Goal: Information Seeking & Learning: Check status

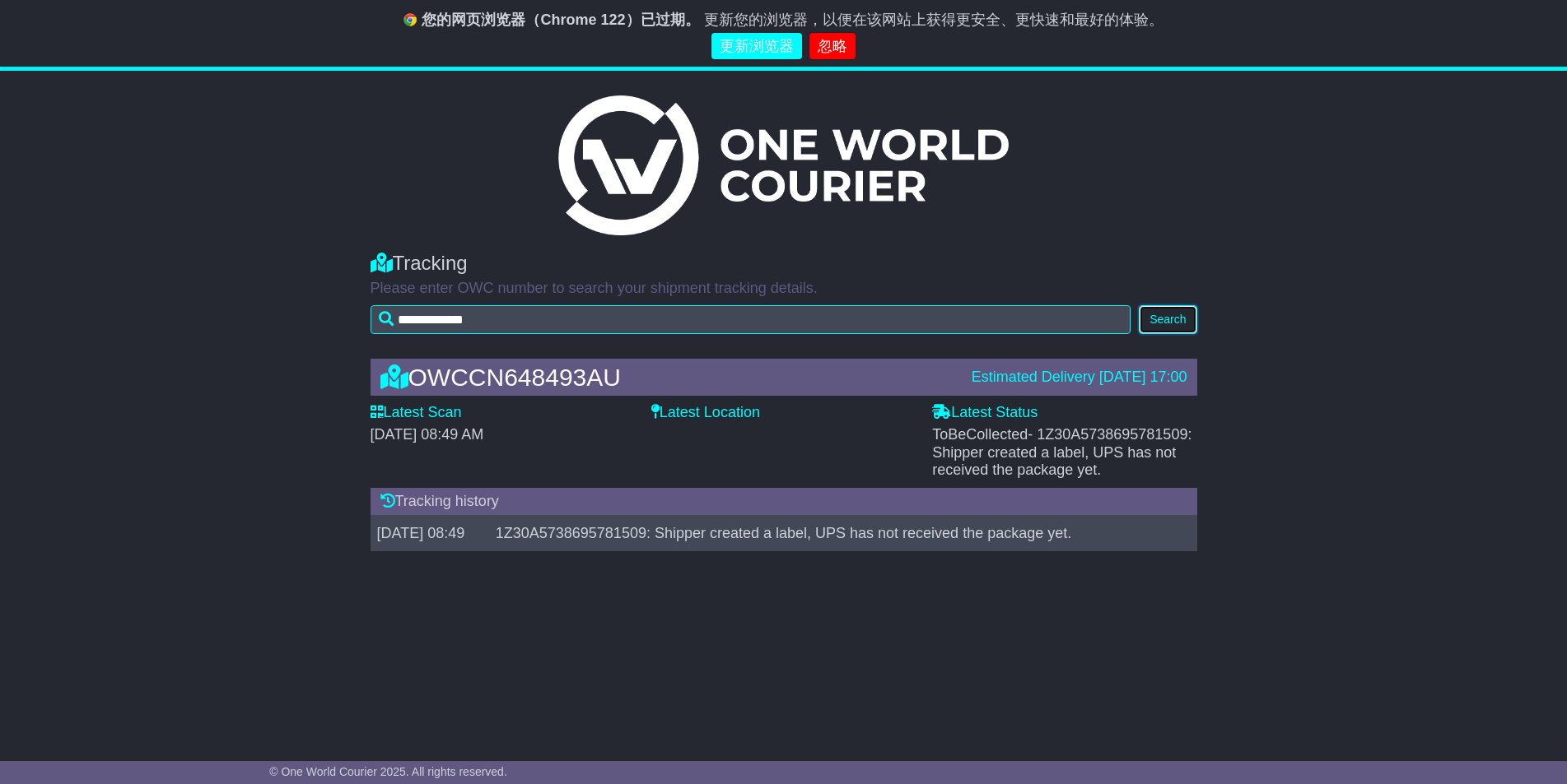
click at [1173, 323] on button "Search" at bounding box center [1168, 320] width 58 height 29
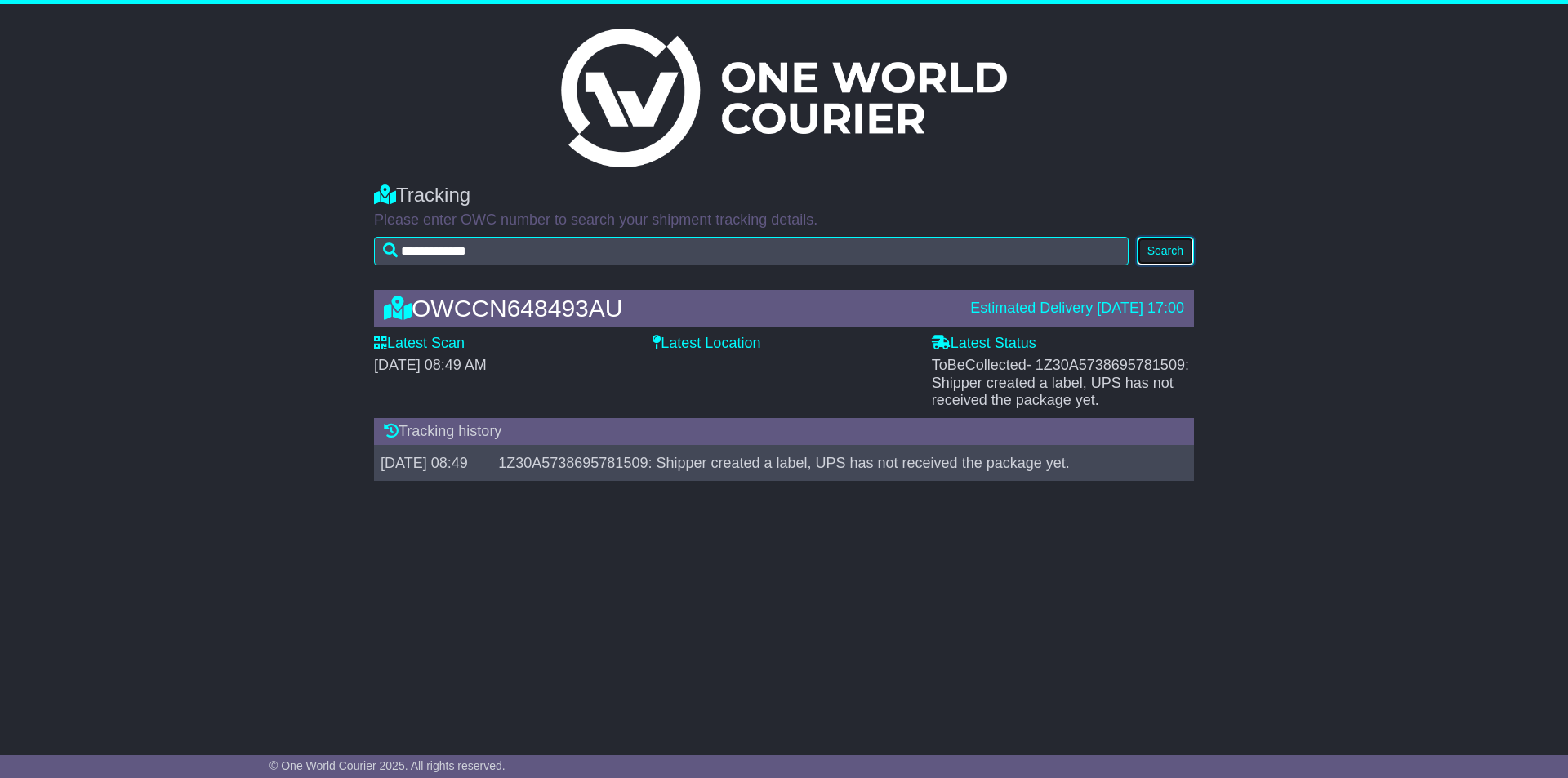
click at [1163, 251] on button "Search" at bounding box center [1165, 250] width 57 height 29
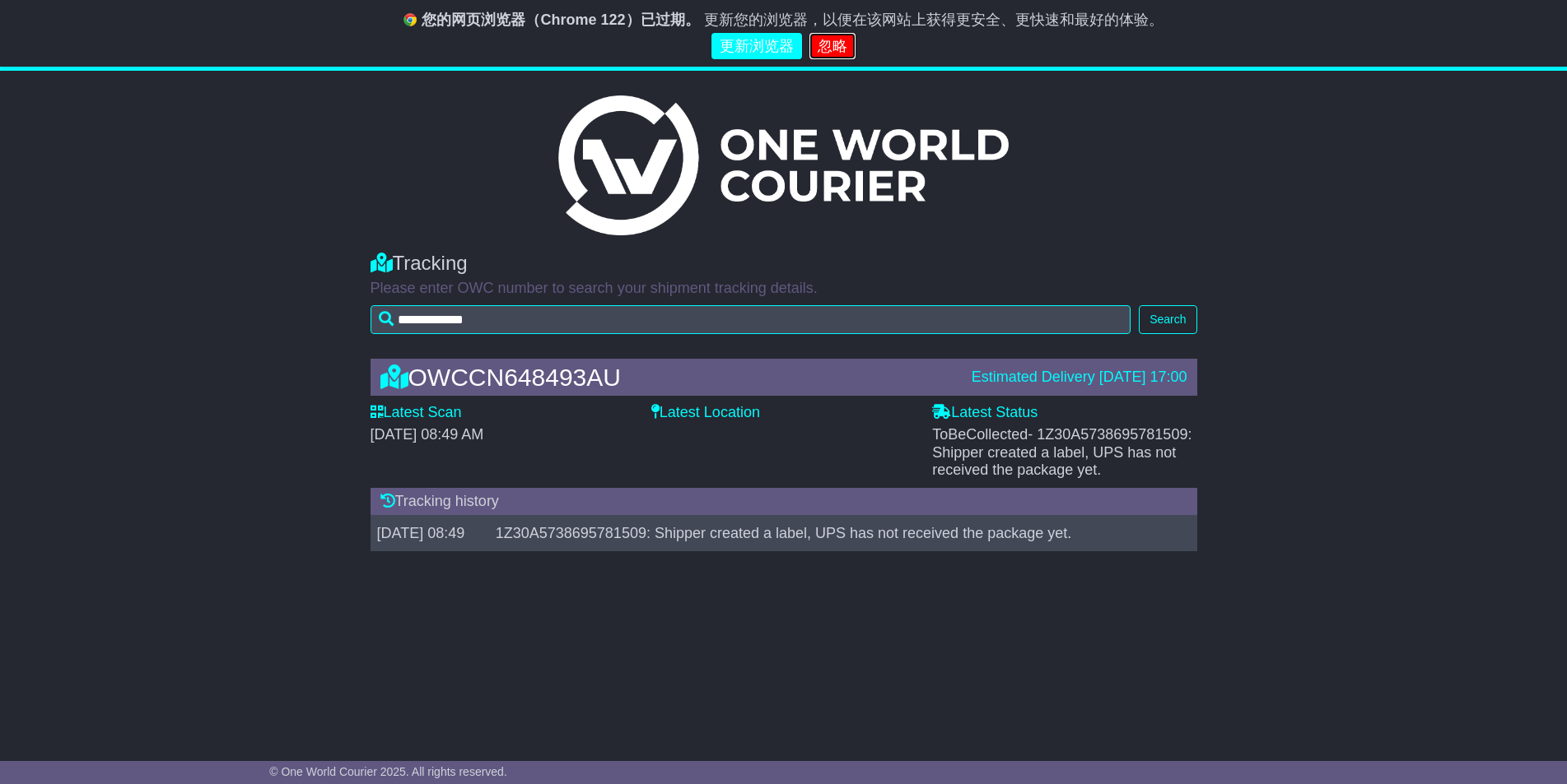
click at [830, 47] on link "忽略" at bounding box center [832, 46] width 46 height 27
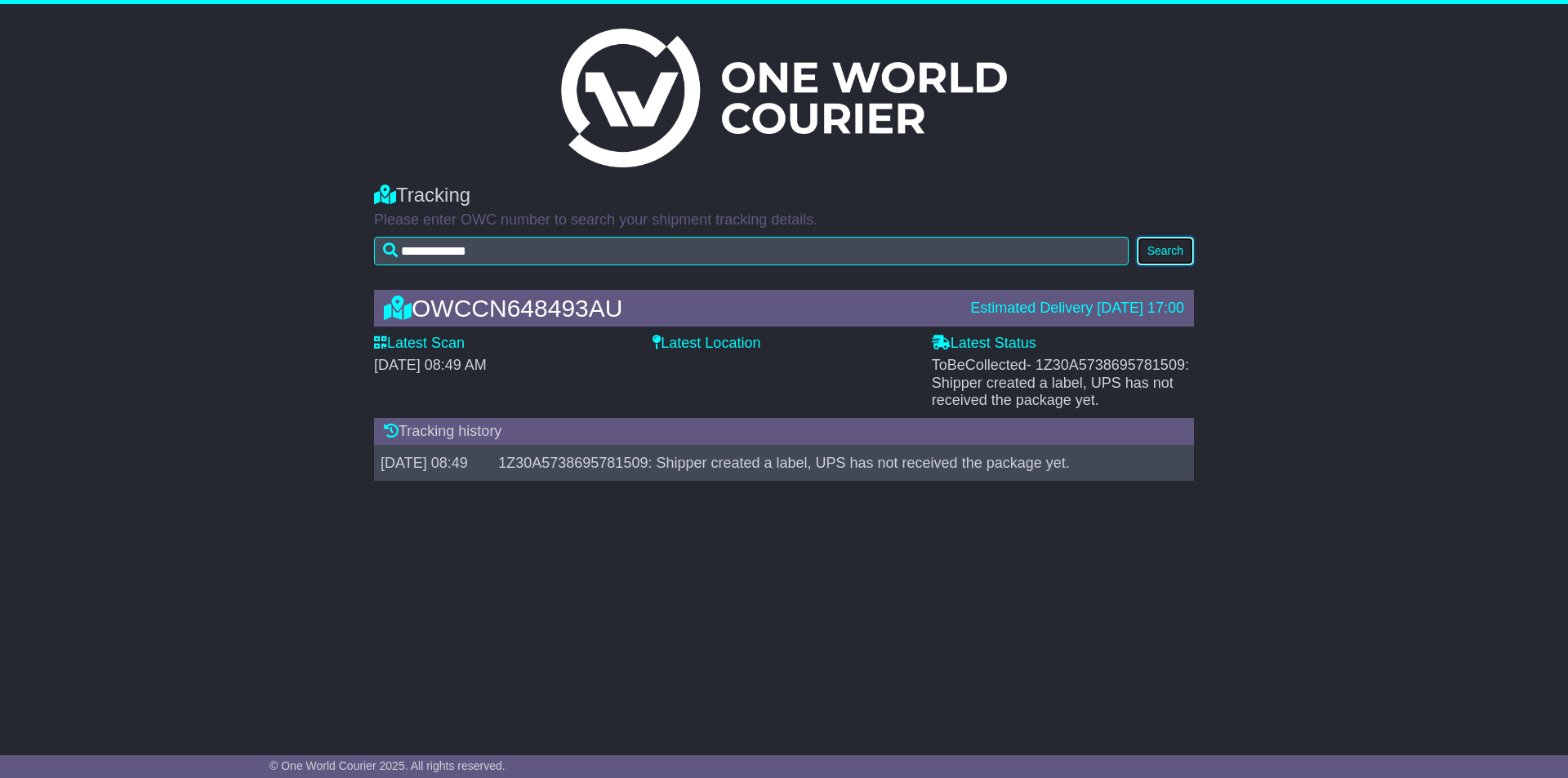
click at [1168, 251] on button "Search" at bounding box center [1165, 250] width 57 height 29
click at [901, 466] on td "1Z30A5738695781509: Shipper created a label, UPS has not received the package y…" at bounding box center [834, 464] width 686 height 35
click at [443, 432] on div "Tracking history" at bounding box center [784, 431] width 819 height 28
click at [407, 465] on td "[DATE] 08:49" at bounding box center [432, 464] width 117 height 35
click at [491, 460] on td "[DATE] 08:49" at bounding box center [432, 464] width 117 height 35
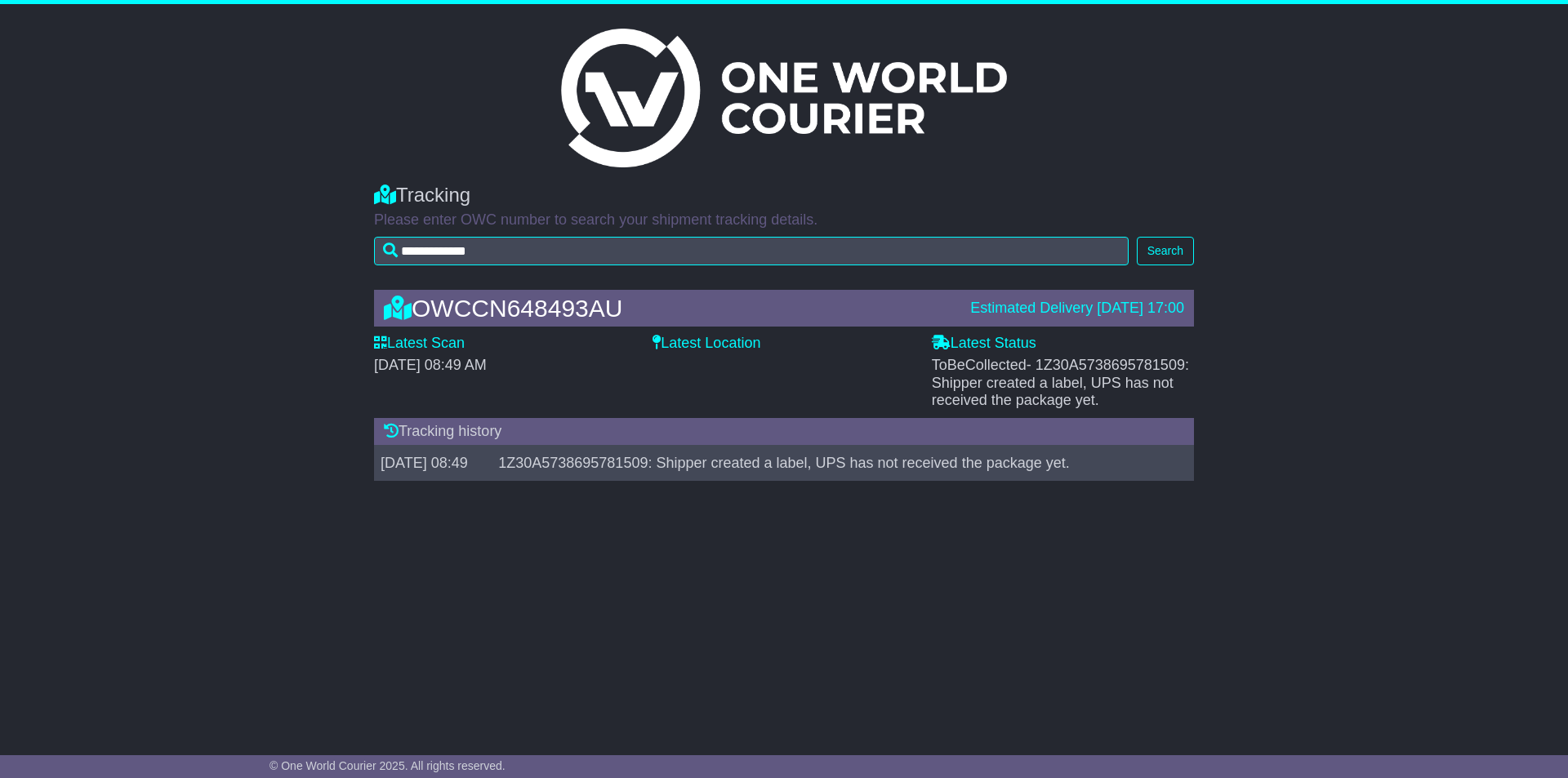
click at [491, 458] on td "[DATE] 08:49" at bounding box center [432, 464] width 117 height 35
click at [1087, 471] on td "1Z30A5738695781509: Shipper created a label, UPS has not received the package y…" at bounding box center [834, 464] width 686 height 35
click at [684, 345] on label "Latest Location" at bounding box center [705, 344] width 107 height 18
click at [746, 347] on label "Latest Location" at bounding box center [705, 344] width 107 height 18
click at [1000, 342] on label "Latest Status" at bounding box center [984, 344] width 104 height 18
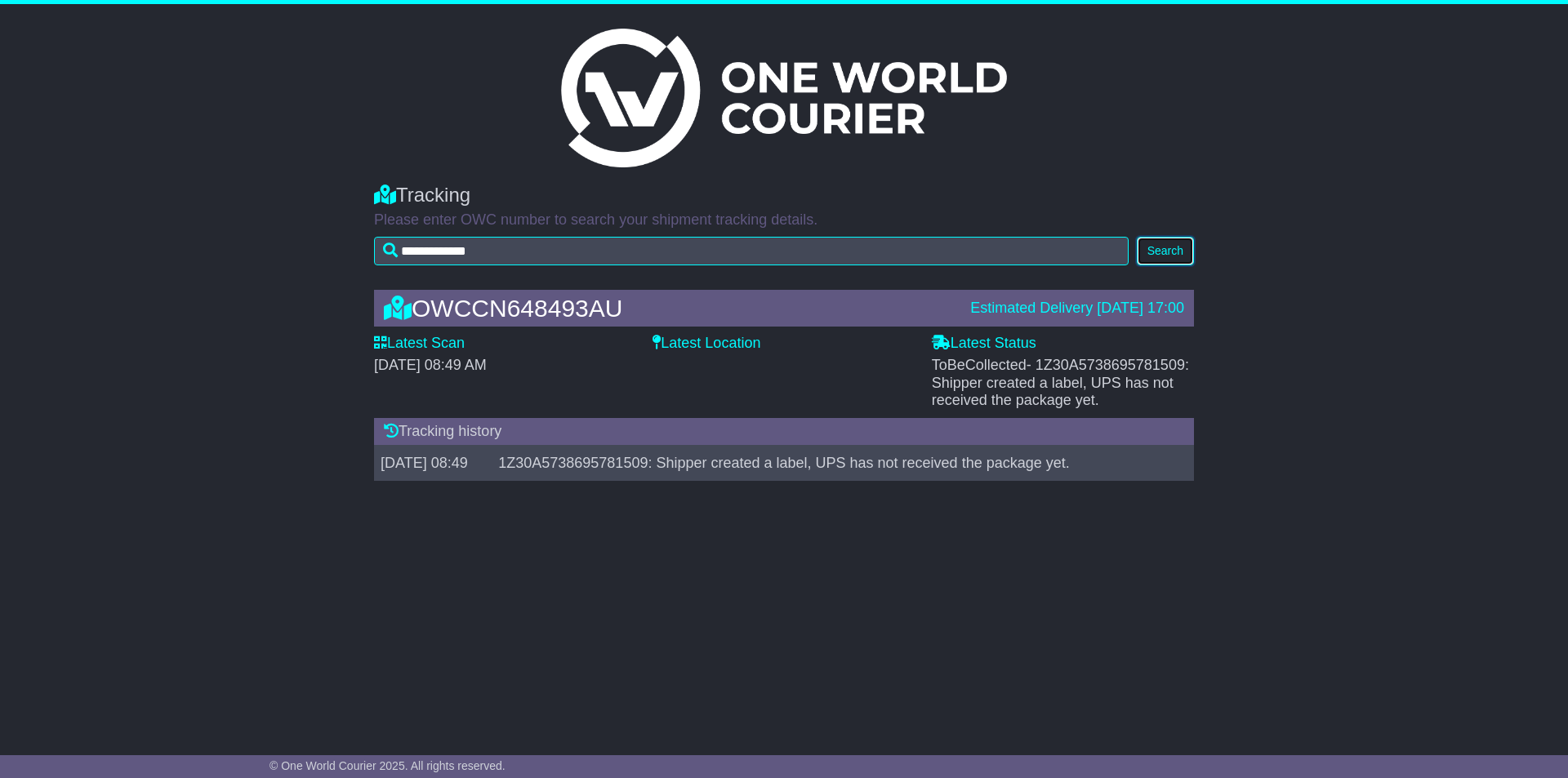
click at [1164, 255] on button "Search" at bounding box center [1165, 250] width 57 height 29
